Goal: Task Accomplishment & Management: Manage account settings

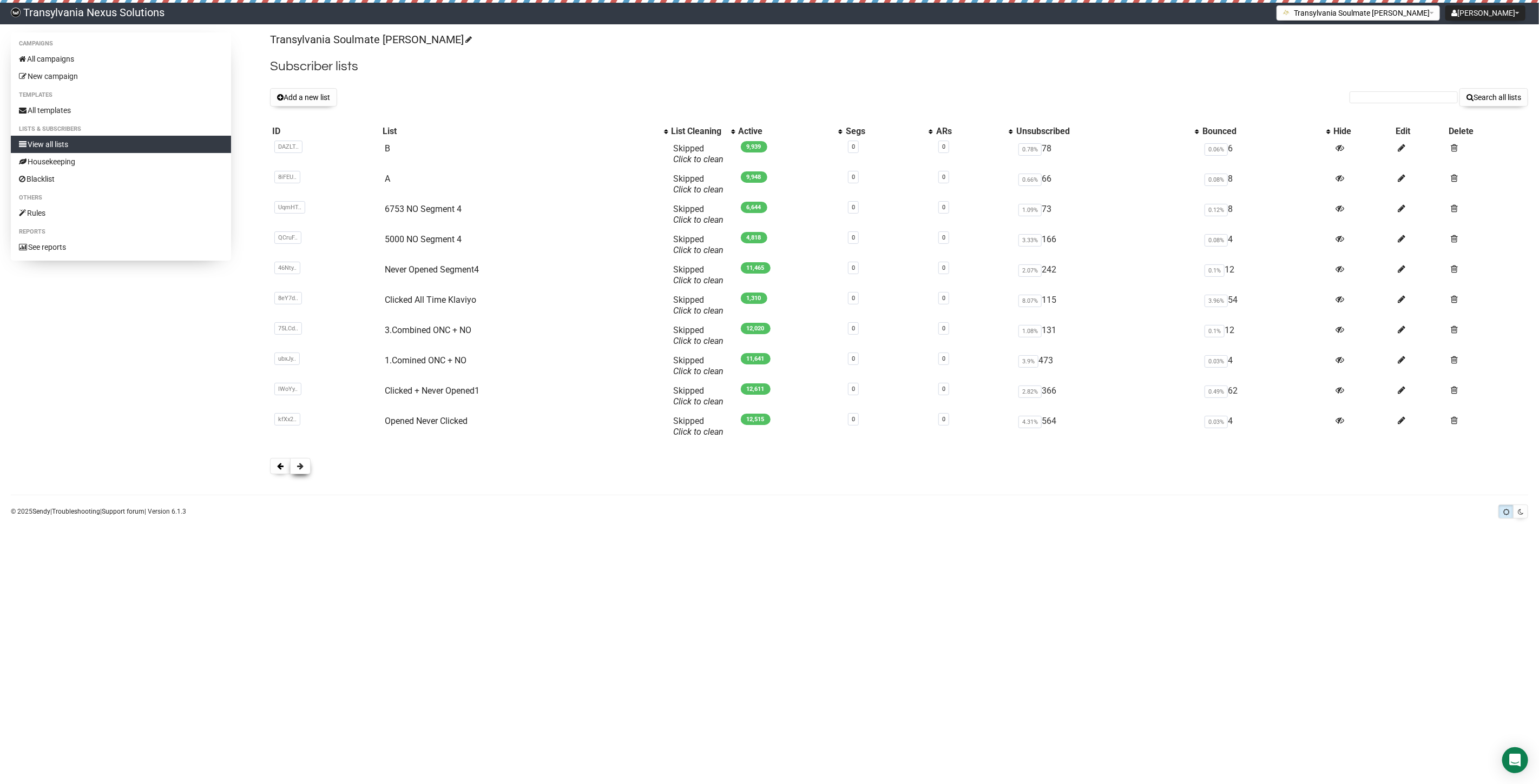
drag, startPoint x: 0, startPoint y: 0, endPoint x: 303, endPoint y: 472, distance: 560.9
click at [303, 472] on button at bounding box center [300, 466] width 21 height 16
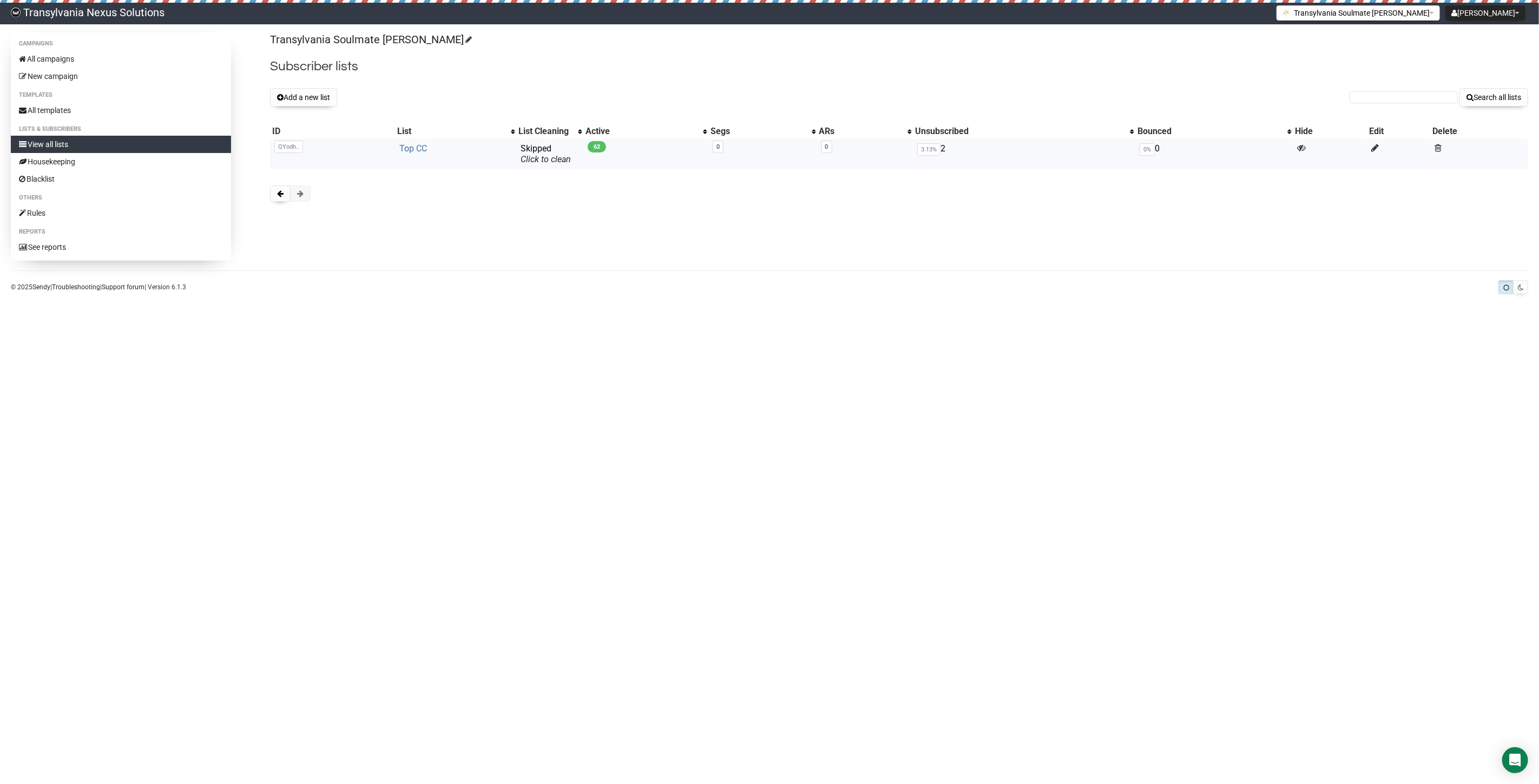
click at [413, 153] on link "Top CC" at bounding box center [413, 148] width 27 height 10
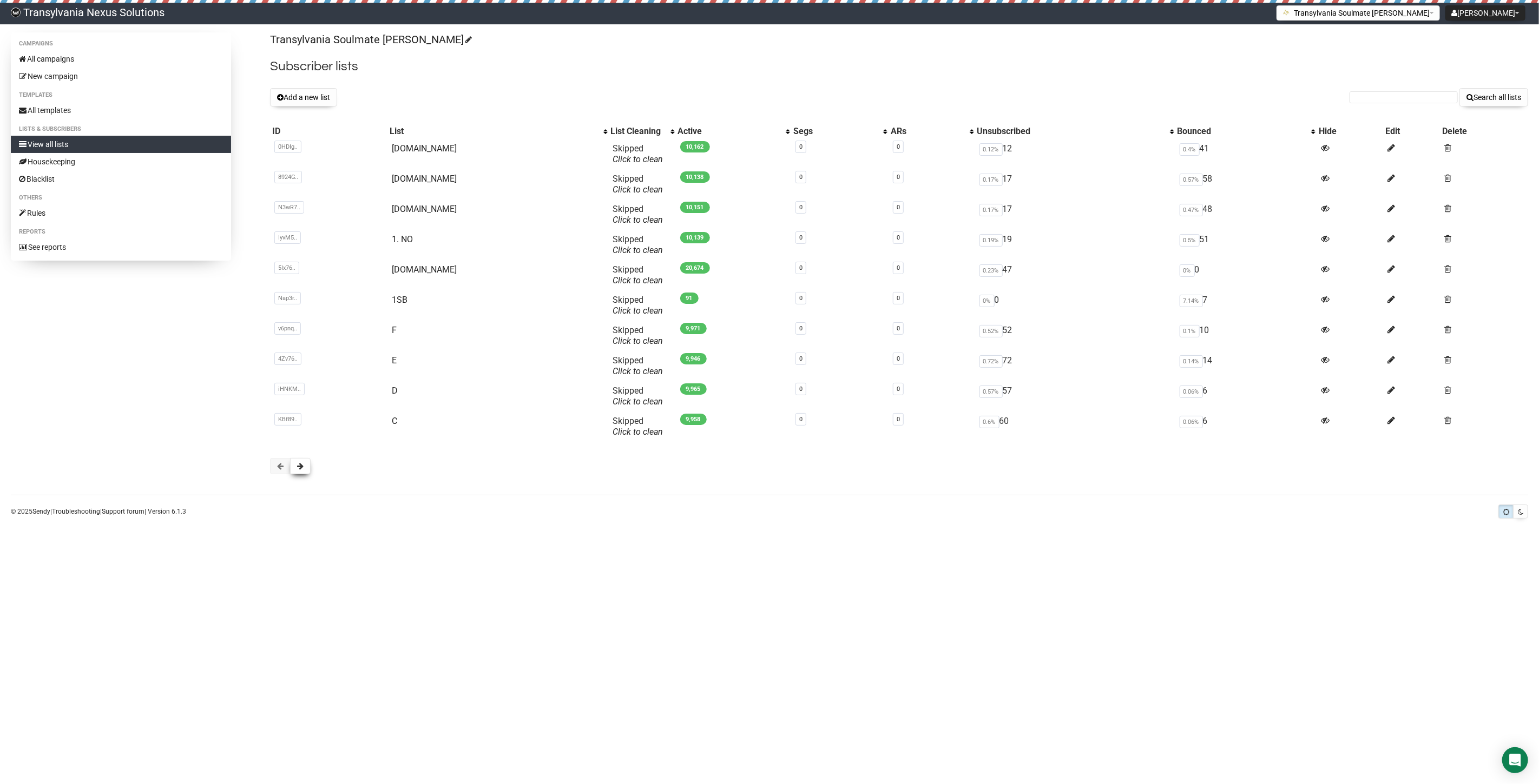
click at [300, 469] on span at bounding box center [300, 466] width 7 height 7
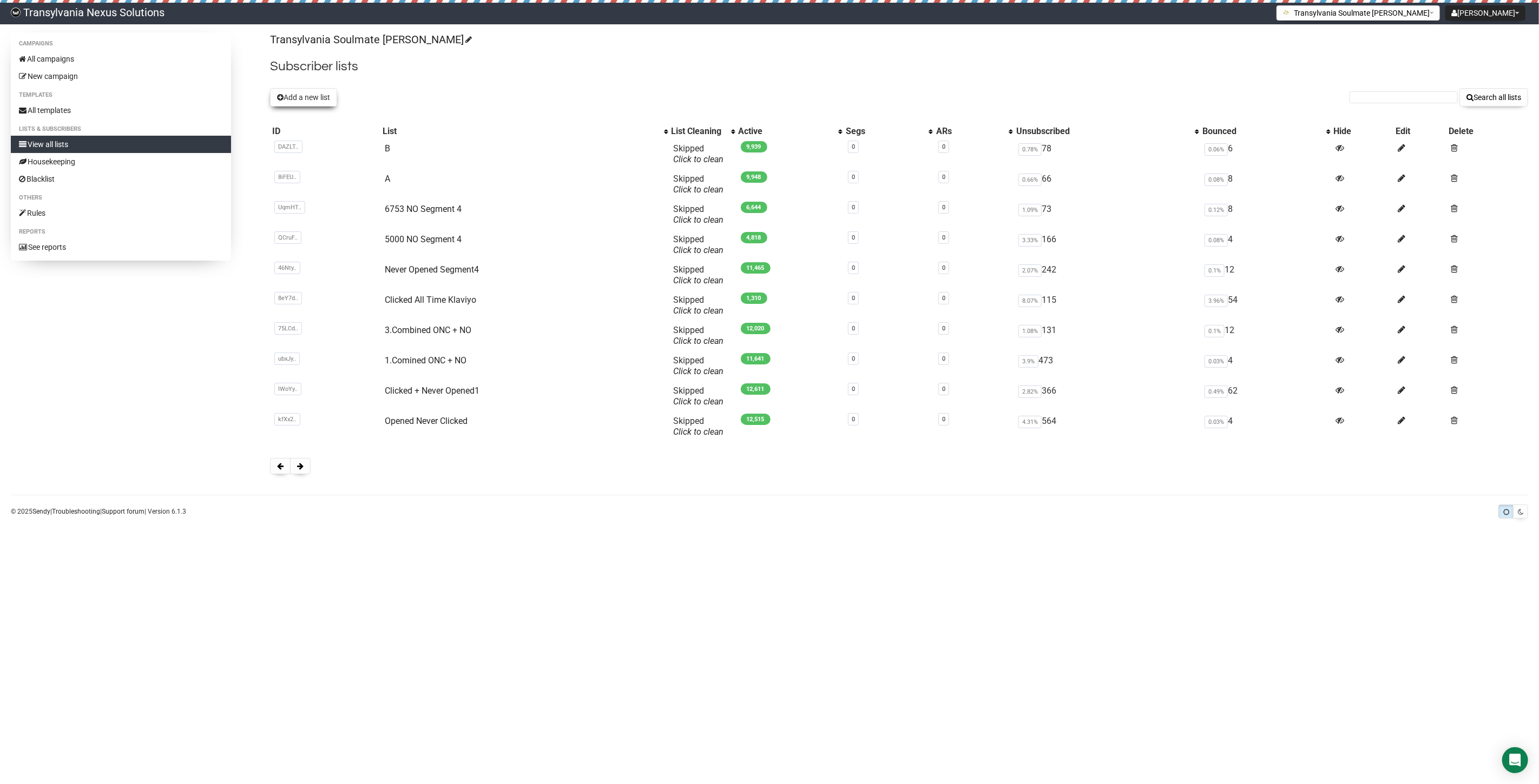
click at [298, 95] on button "Add a new list" at bounding box center [303, 97] width 67 height 19
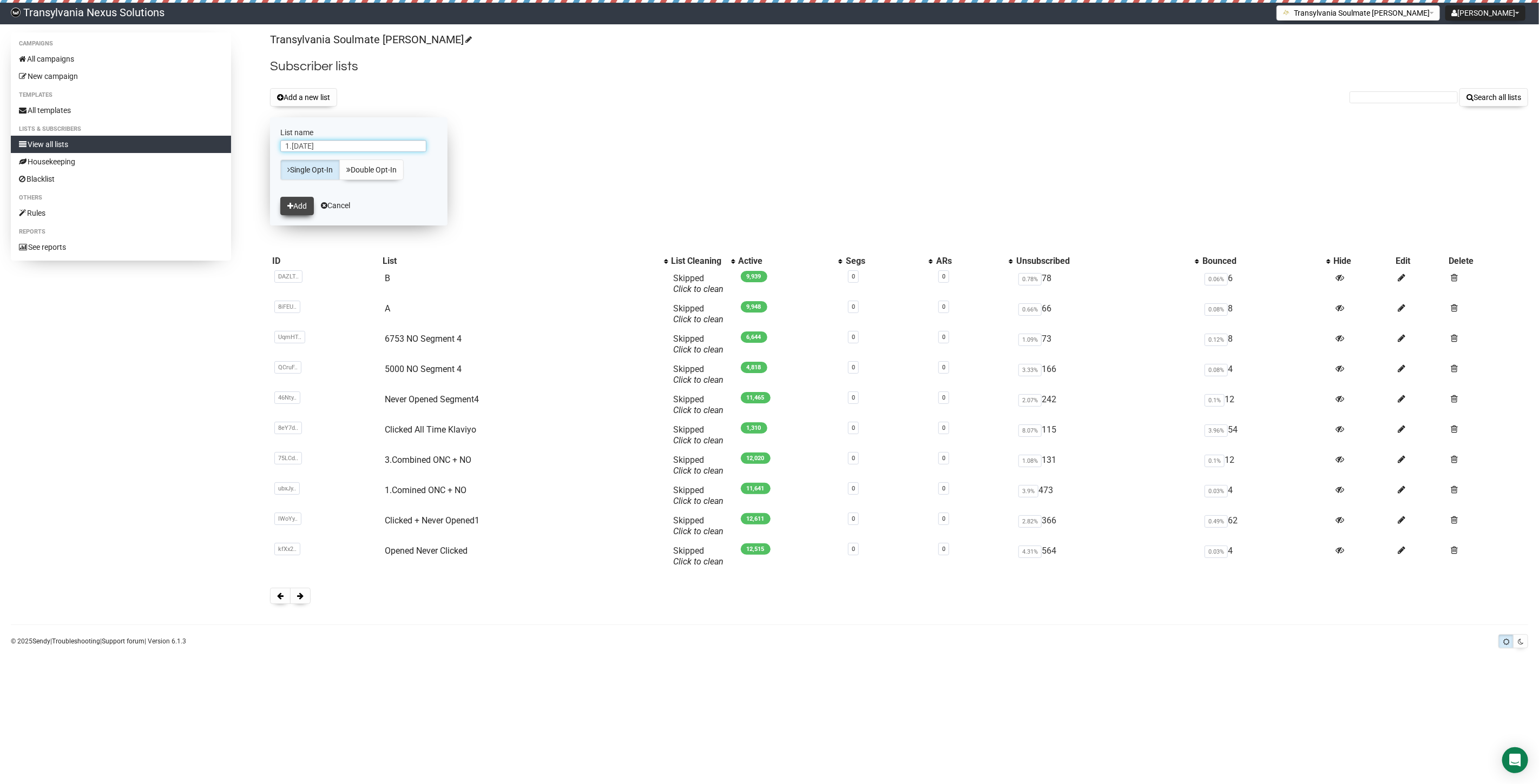
type input "1.Sunday"
click at [292, 200] on button "Add" at bounding box center [297, 206] width 34 height 19
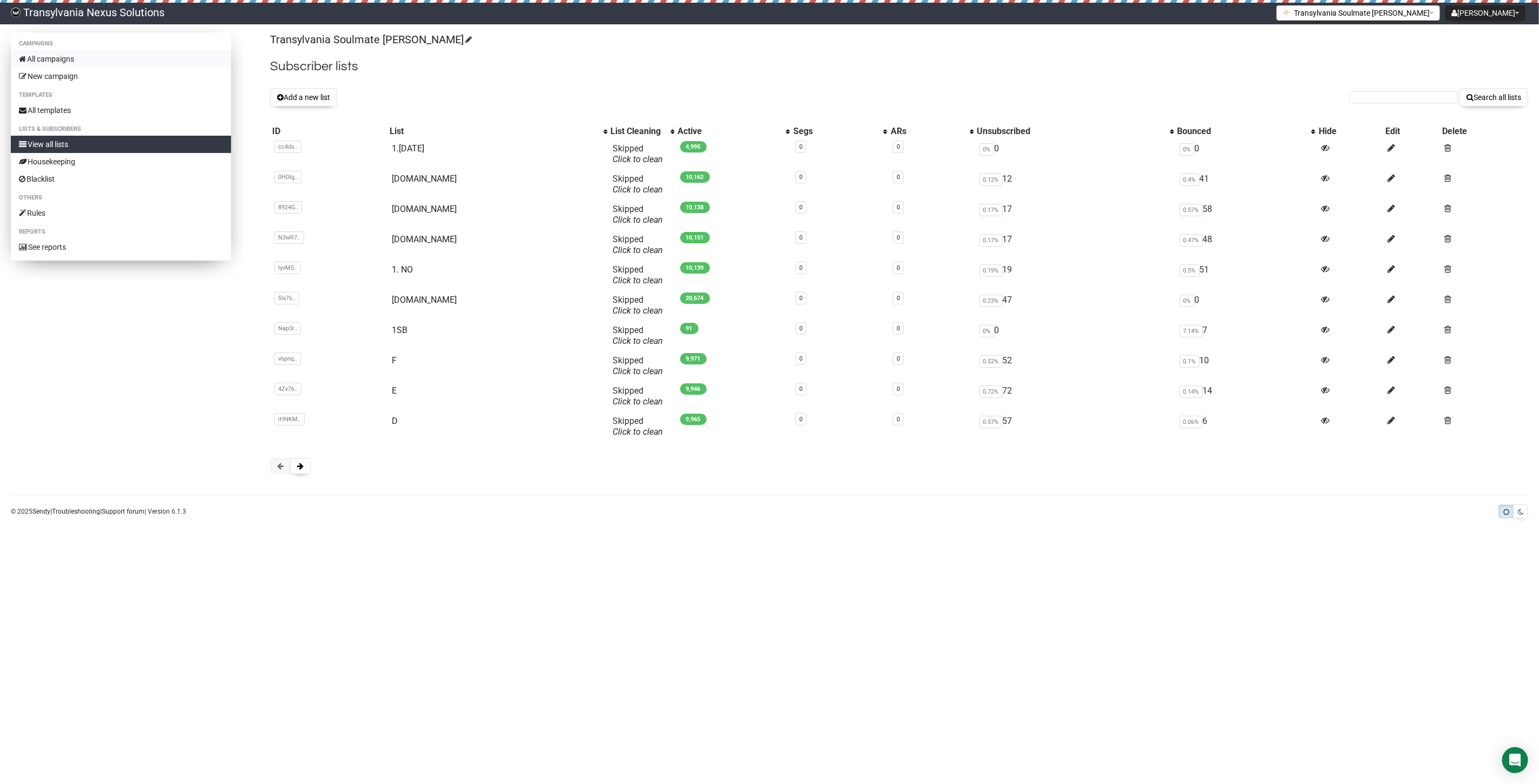
click at [119, 61] on link "All campaigns" at bounding box center [121, 59] width 220 height 17
